Goal: Information Seeking & Learning: Learn about a topic

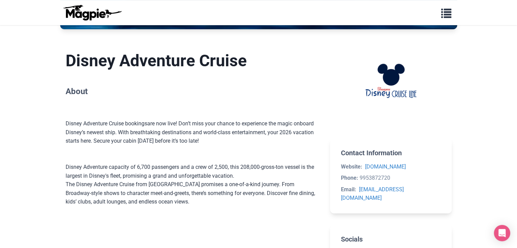
scroll to position [286, 0]
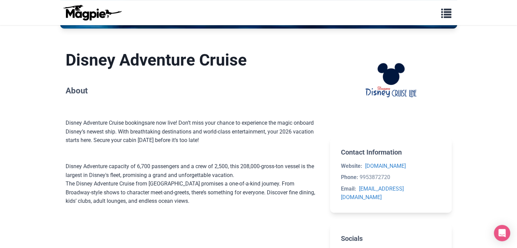
click at [74, 157] on div "Disney Adventure Cruise bookings are now live! Don’t miss your chance to experi…" at bounding box center [193, 136] width 254 height 52
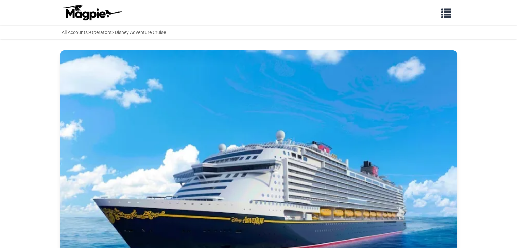
scroll to position [286, 0]
